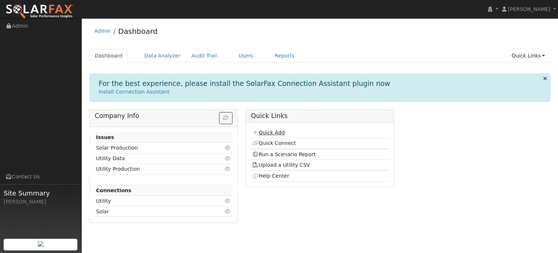
click at [274, 130] on link "Quick Add" at bounding box center [268, 132] width 32 height 6
click at [165, 55] on link "Data Analyzer" at bounding box center [162, 55] width 47 height 13
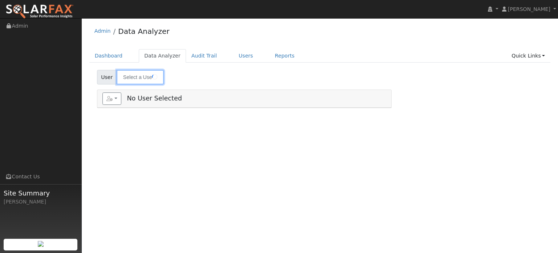
type input "[PERSON_NAME]"
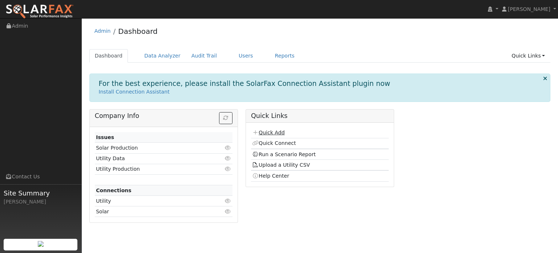
click at [282, 133] on link "Quick Add" at bounding box center [268, 132] width 32 height 6
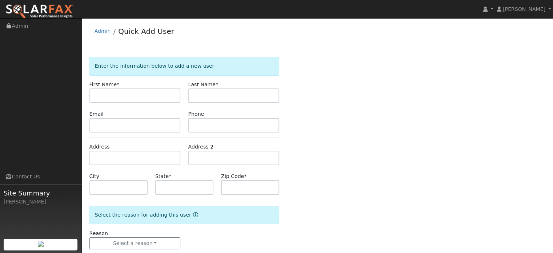
click at [121, 97] on input "text" at bounding box center [134, 95] width 91 height 15
type input "Reginald"
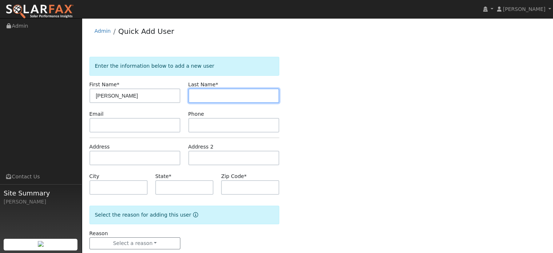
click at [236, 90] on input "text" at bounding box center [233, 95] width 91 height 15
type input "Clemens"
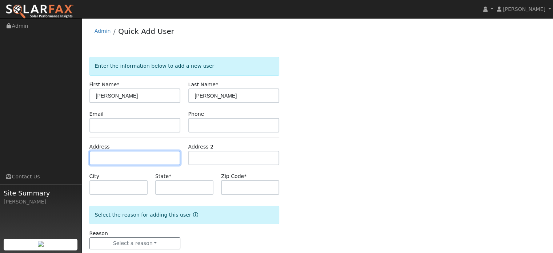
click at [114, 156] on input "text" at bounding box center [134, 157] width 91 height 15
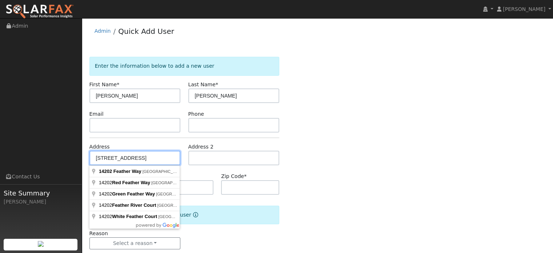
type input "14202 Feather Way"
type input "Grass Valley"
type input "CA"
type input "95949"
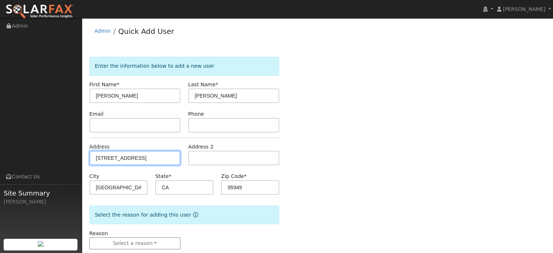
scroll to position [14, 0]
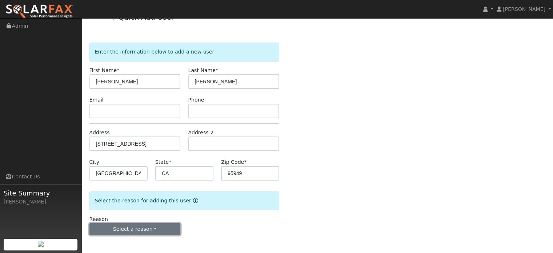
click at [111, 230] on button "Select a reason" at bounding box center [134, 229] width 91 height 12
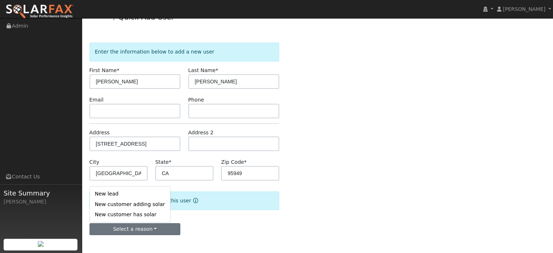
click at [126, 205] on link "New customer adding solar" at bounding box center [130, 204] width 80 height 10
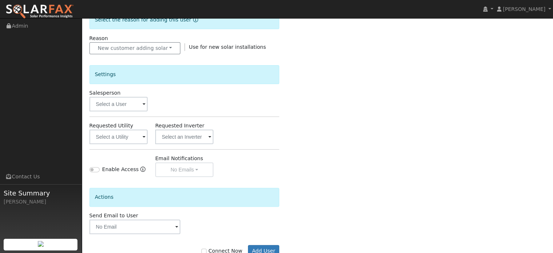
scroll to position [196, 0]
click at [128, 99] on input "text" at bounding box center [118, 103] width 58 height 15
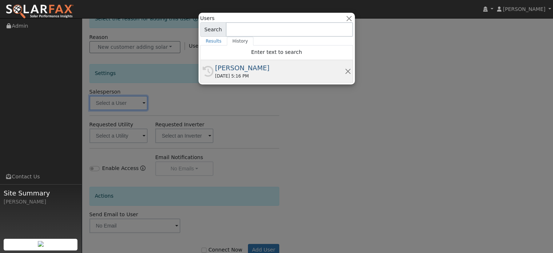
click at [237, 66] on div "[PERSON_NAME]" at bounding box center [279, 68] width 129 height 10
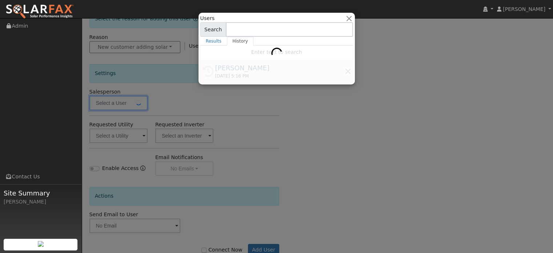
type input "[PERSON_NAME]"
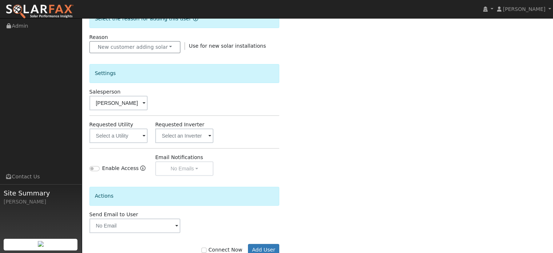
click at [142, 137] on span at bounding box center [143, 136] width 3 height 8
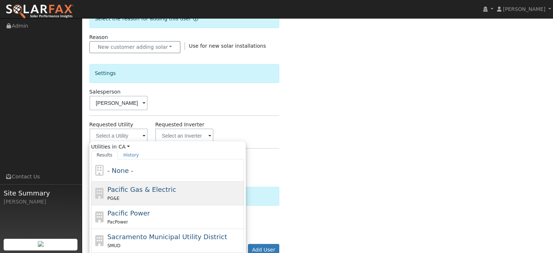
click at [141, 194] on div "PG&E" at bounding box center [174, 198] width 135 height 8
type input "Pacific Gas & Electric"
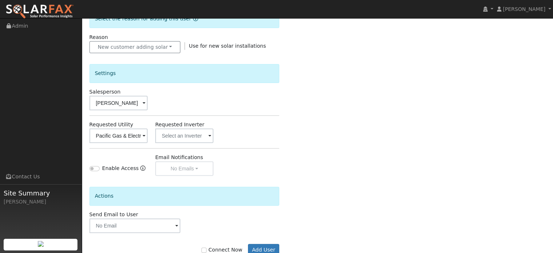
scroll to position [216, 0]
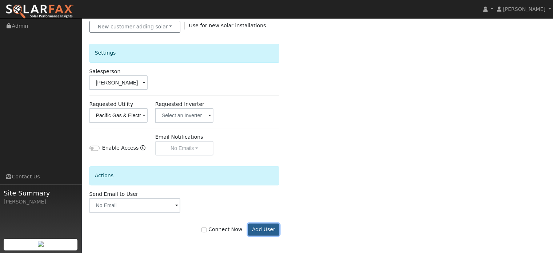
click at [267, 229] on button "Add User" at bounding box center [264, 229] width 32 height 12
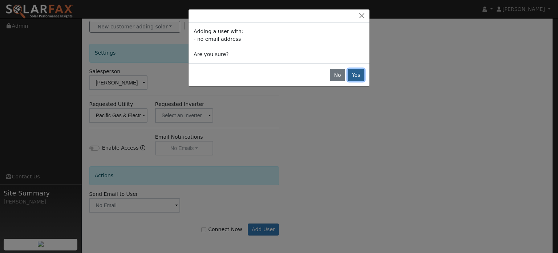
click at [354, 75] on button "Yes" at bounding box center [356, 75] width 17 height 12
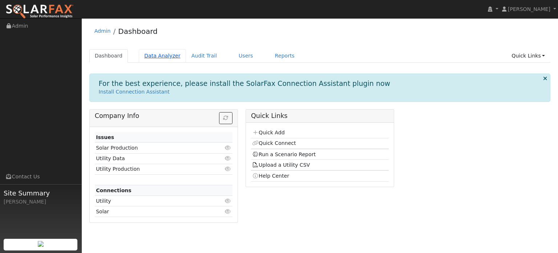
click at [161, 57] on link "Data Analyzer" at bounding box center [162, 55] width 47 height 13
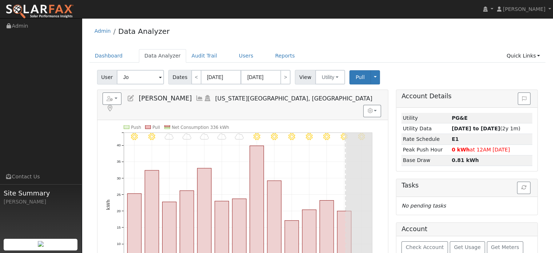
type input "J"
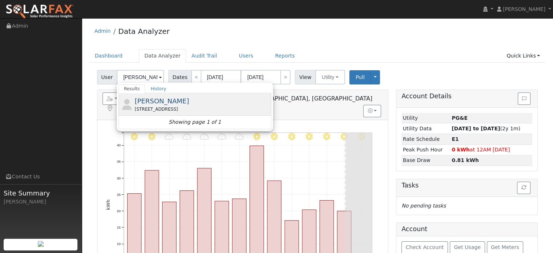
click at [167, 108] on div "14202 Feather Way, Grass Valley, CA 95949" at bounding box center [201, 109] width 135 height 7
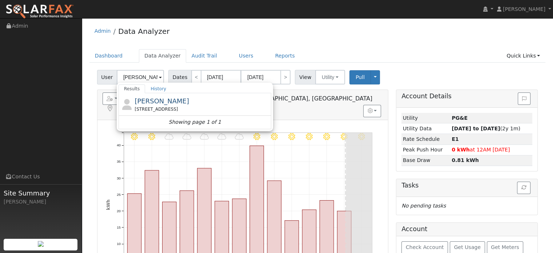
type input "Reginald Clemens"
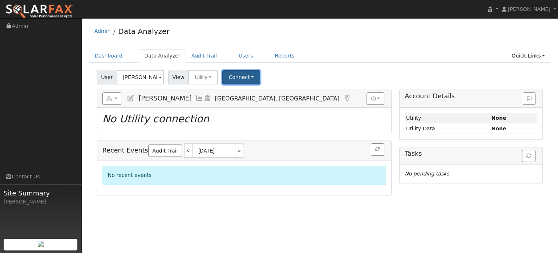
click at [233, 76] on button "Connect" at bounding box center [241, 77] width 38 height 14
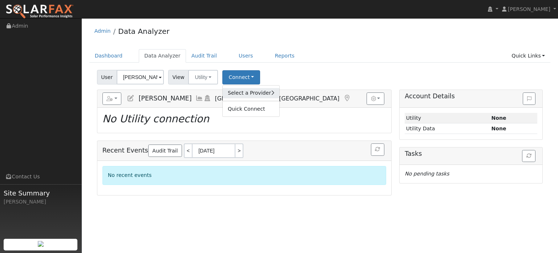
click at [238, 95] on link "Select a Provider" at bounding box center [251, 93] width 57 height 10
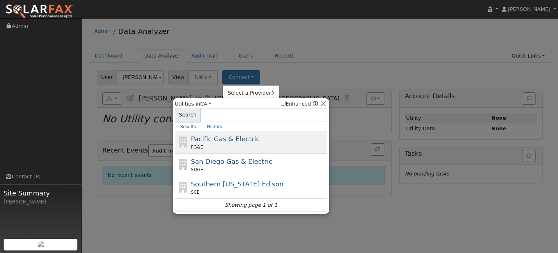
click at [232, 135] on span "Pacific Gas & Electric" at bounding box center [225, 139] width 69 height 8
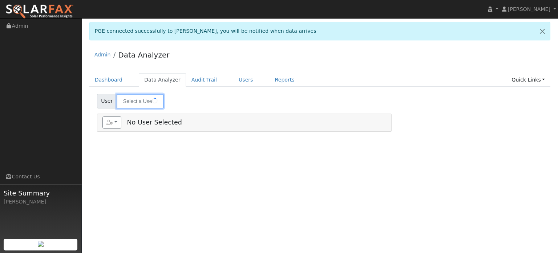
type input "[PERSON_NAME]"
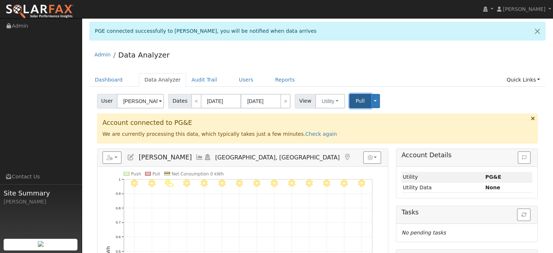
click at [353, 104] on button "Pull" at bounding box center [359, 101] width 21 height 14
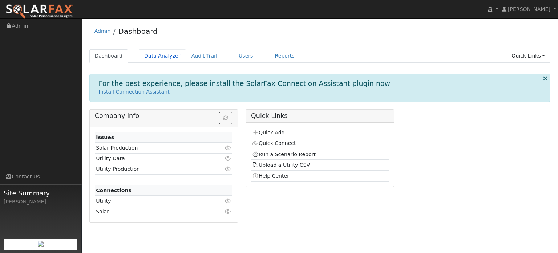
click at [158, 58] on link "Data Analyzer" at bounding box center [162, 55] width 47 height 13
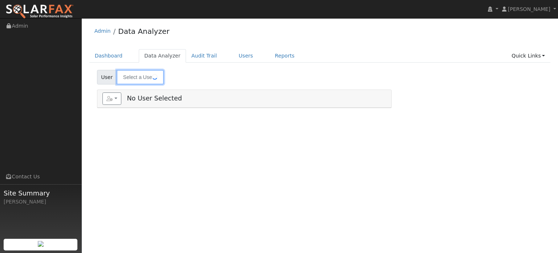
type input "[PERSON_NAME]"
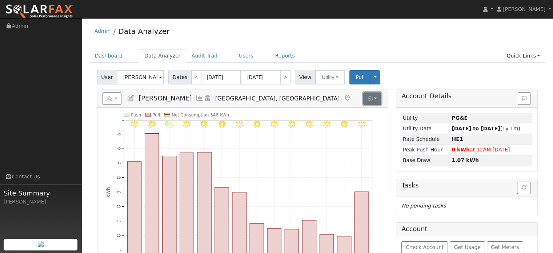
click at [376, 101] on button "button" at bounding box center [372, 98] width 18 height 12
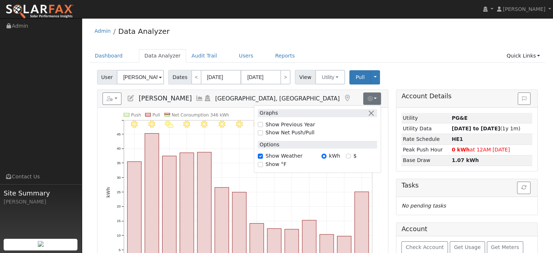
drag, startPoint x: 230, startPoint y: 130, endPoint x: 140, endPoint y: 108, distance: 92.2
click at [230, 130] on icon "8/10 - Clear 8/09 - Clear 8/08 - Clear 8/07 - Clear 8/06 - Clear 8/05 - Clear 8…" at bounding box center [242, 201] width 273 height 176
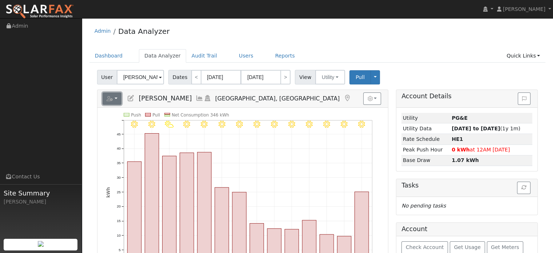
click at [118, 96] on button "button" at bounding box center [112, 98] width 19 height 12
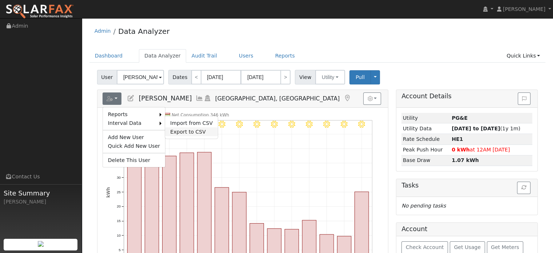
click at [173, 127] on link "Export to CSV" at bounding box center [191, 131] width 53 height 9
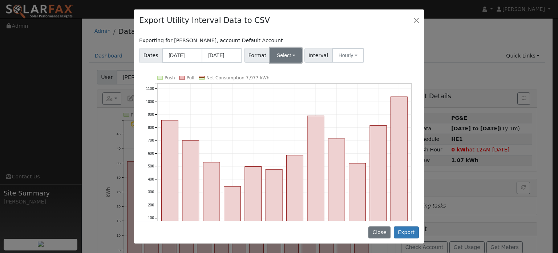
click at [284, 51] on button "Select" at bounding box center [286, 55] width 32 height 15
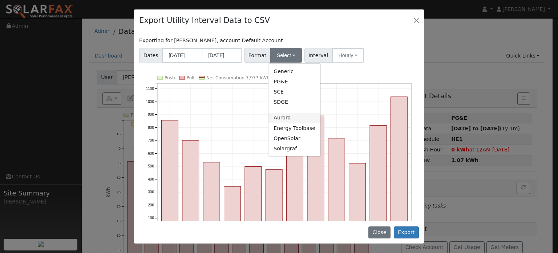
click at [286, 119] on link "Aurora" at bounding box center [295, 118] width 52 height 10
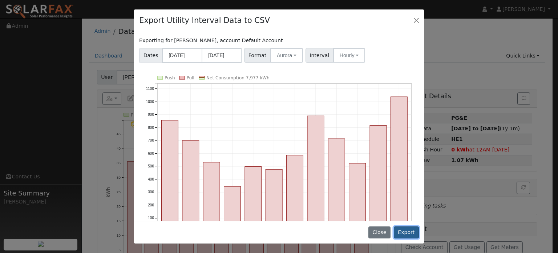
click at [409, 235] on button "Export" at bounding box center [406, 232] width 25 height 12
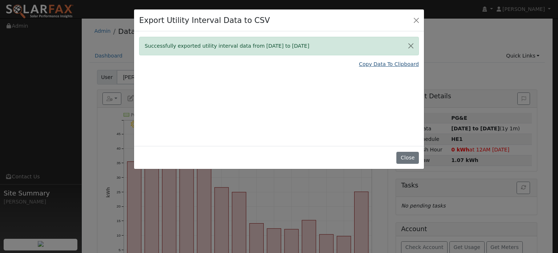
click at [387, 65] on link "Copy Data To Clipboard" at bounding box center [389, 64] width 60 height 8
click at [415, 20] on button "Close" at bounding box center [416, 20] width 10 height 10
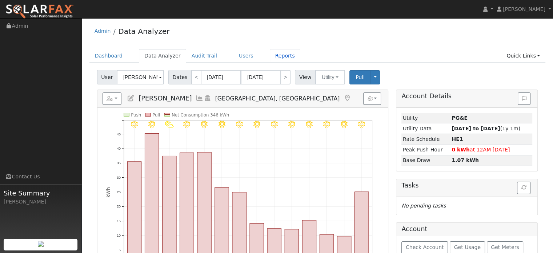
click at [270, 56] on link "Reports" at bounding box center [285, 55] width 31 height 13
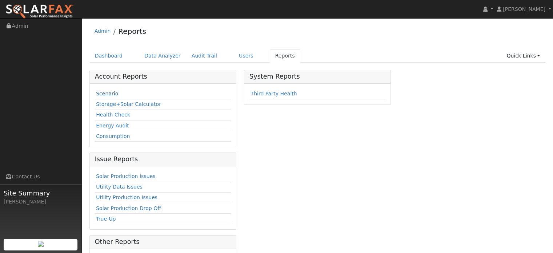
click at [109, 95] on link "Scenario" at bounding box center [107, 94] width 22 height 6
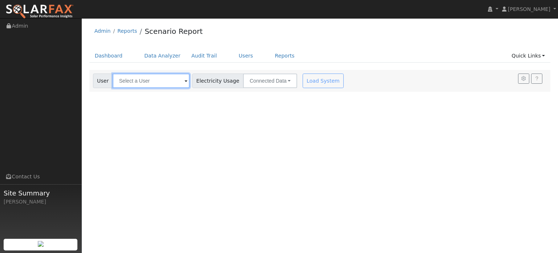
click at [156, 81] on input "text" at bounding box center [151, 80] width 77 height 15
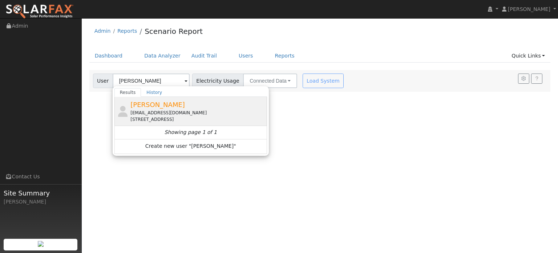
click at [168, 113] on div "[EMAIL_ADDRESS][DOMAIN_NAME]" at bounding box center [197, 112] width 135 height 7
type input "[PERSON_NAME]"
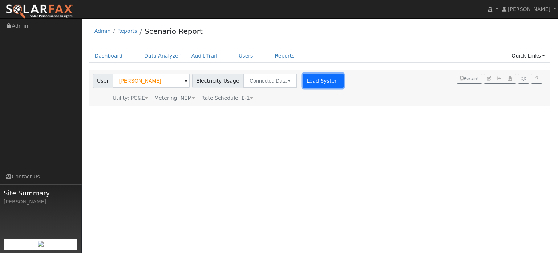
click at [310, 82] on button "Load System" at bounding box center [323, 80] width 41 height 15
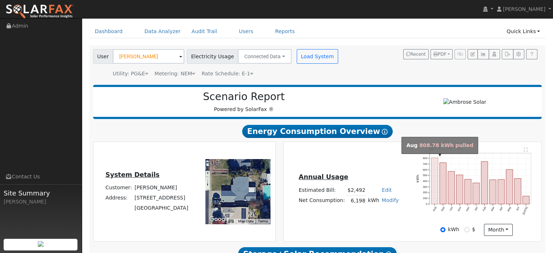
scroll to position [36, 0]
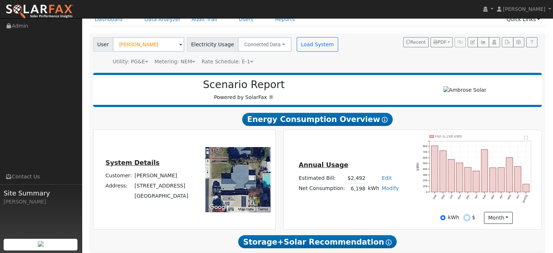
click at [466, 215] on input "$" at bounding box center [466, 217] width 5 height 5
radio input "true"
radio input "false"
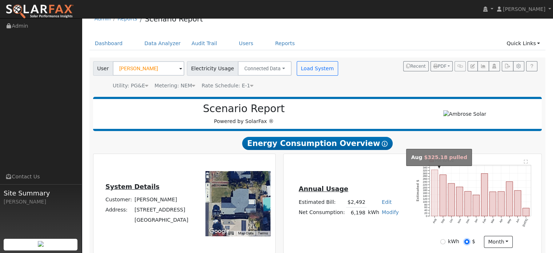
scroll to position [0, 0]
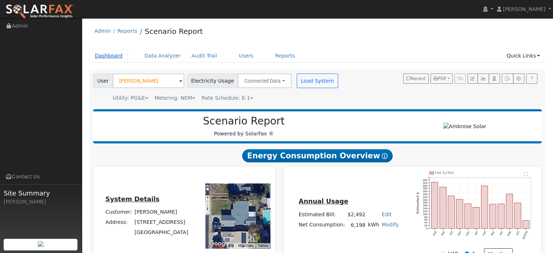
click at [108, 55] on link "Dashboard" at bounding box center [108, 55] width 39 height 13
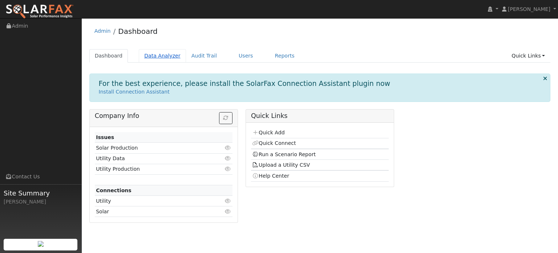
click at [151, 55] on link "Data Analyzer" at bounding box center [162, 55] width 47 height 13
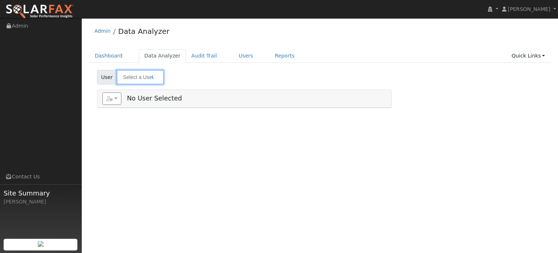
type input "Reginald Clemens"
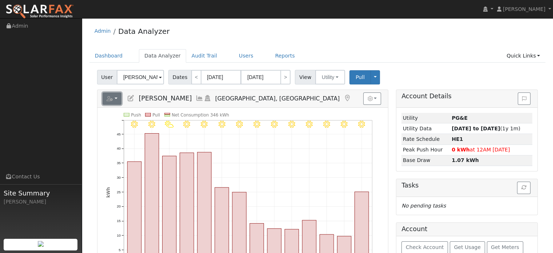
click at [116, 99] on button "button" at bounding box center [112, 98] width 19 height 12
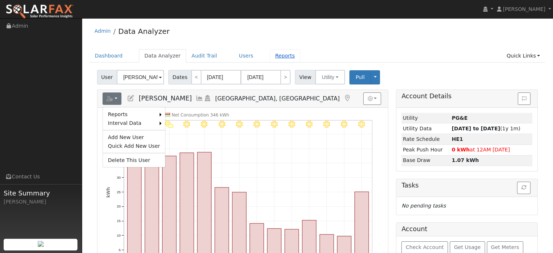
click at [270, 57] on link "Reports" at bounding box center [285, 55] width 31 height 13
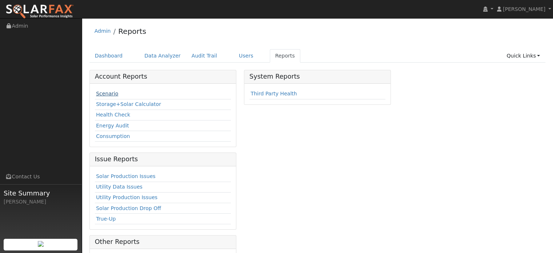
click at [108, 92] on link "Scenario" at bounding box center [107, 94] width 22 height 6
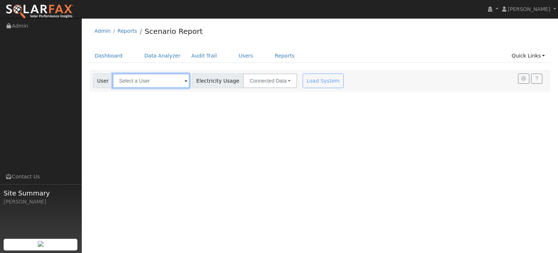
click at [131, 75] on input "text" at bounding box center [151, 80] width 77 height 15
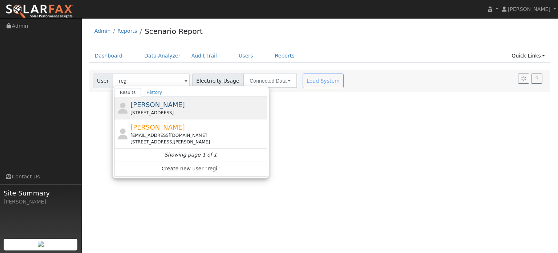
click at [161, 111] on div "[STREET_ADDRESS]" at bounding box center [197, 112] width 135 height 7
type input "[PERSON_NAME]"
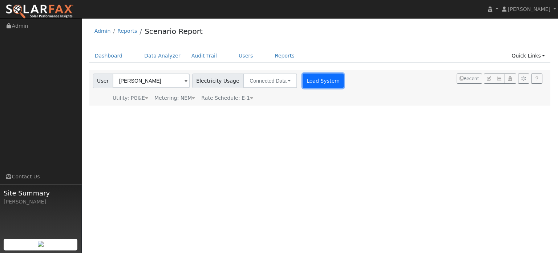
click at [303, 82] on button "Load System" at bounding box center [323, 80] width 41 height 15
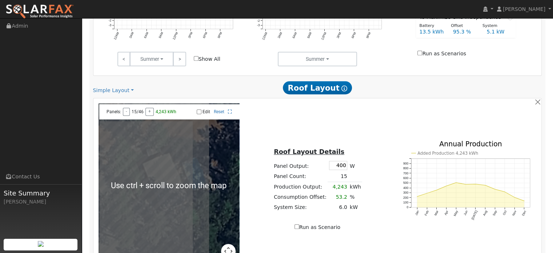
scroll to position [331, 0]
click at [537, 100] on button "button" at bounding box center [538, 102] width 8 height 8
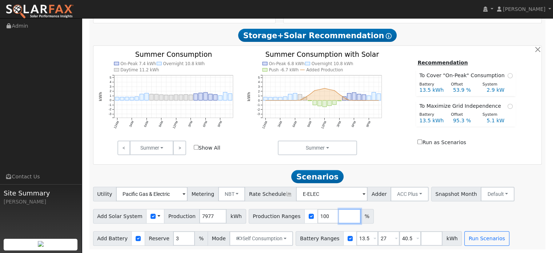
click at [339, 215] on input "number" at bounding box center [350, 216] width 22 height 15
type input "125"
click at [360, 218] on input "number" at bounding box center [371, 216] width 22 height 15
type input "150"
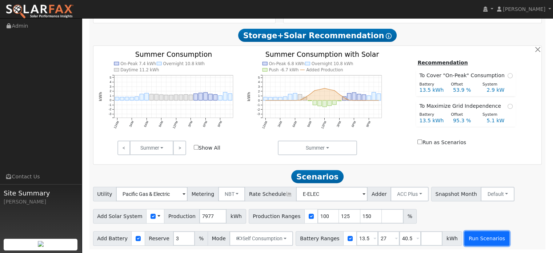
click at [465, 242] on button "Run Scenarios" at bounding box center [486, 238] width 45 height 15
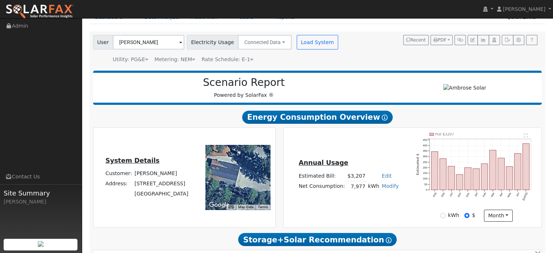
scroll to position [26, 0]
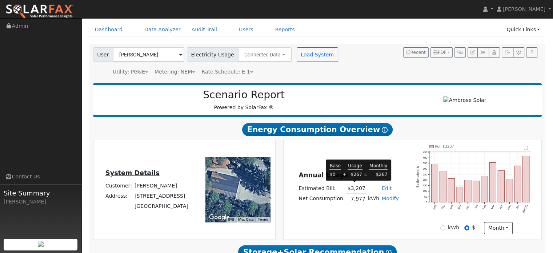
click at [355, 190] on td "$3,207" at bounding box center [356, 188] width 20 height 11
